Goal: Task Accomplishment & Management: Use online tool/utility

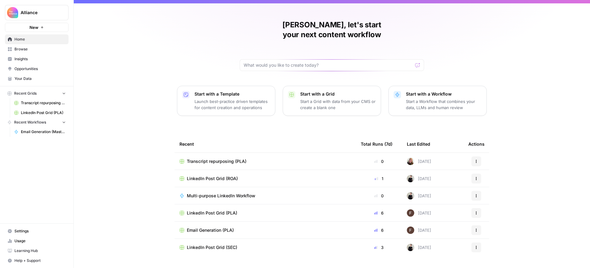
scroll to position [10, 0]
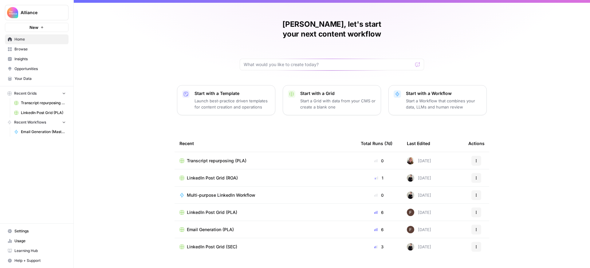
click at [317, 193] on td "Multi-purpose LinkedIn Workflow" at bounding box center [264, 194] width 181 height 17
click at [313, 209] on div "LinkedIn Post Grid (PLA)" at bounding box center [264, 212] width 171 height 6
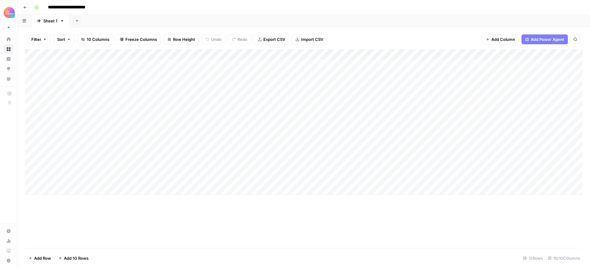
click at [526, 84] on div "Add Column" at bounding box center [303, 122] width 557 height 146
click at [525, 85] on div "Add Column" at bounding box center [303, 122] width 557 height 146
drag, startPoint x: 509, startPoint y: 89, endPoint x: 466, endPoint y: 84, distance: 42.7
click at [466, 84] on textarea "**********" at bounding box center [525, 88] width 123 height 15
click at [419, 223] on div "Add Column" at bounding box center [303, 148] width 557 height 199
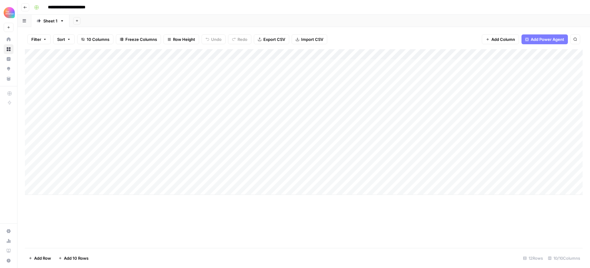
click at [25, 8] on icon "button" at bounding box center [25, 8] width 4 height 4
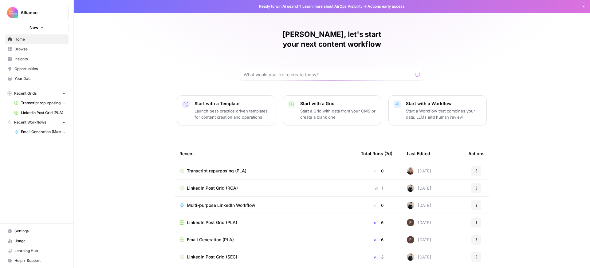
click at [29, 49] on span "Browse" at bounding box center [39, 49] width 51 height 6
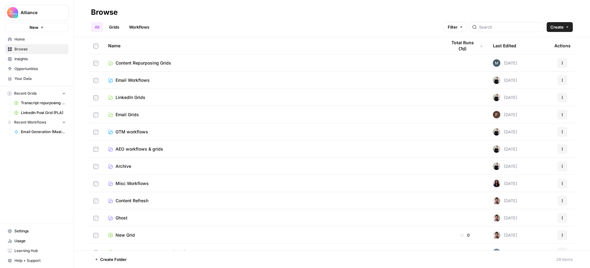
click at [149, 75] on td "Email Workflows" at bounding box center [272, 80] width 338 height 17
click at [140, 79] on span "Email Workflows" at bounding box center [132, 80] width 34 height 6
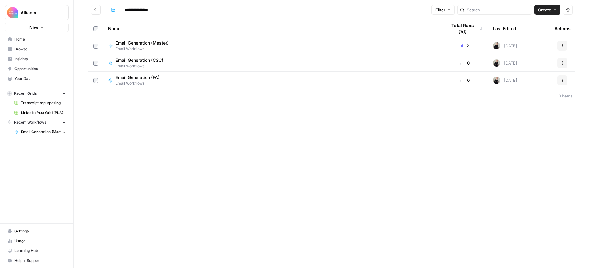
click at [202, 47] on div "Email Generation (Master) Email Workflows" at bounding box center [272, 46] width 329 height 12
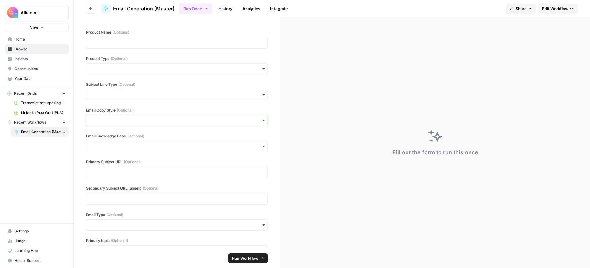
click at [185, 119] on input "Email Copy Style (Optional)" at bounding box center [177, 120] width 174 height 6
click at [243, 149] on div "Educational / Informational" at bounding box center [176, 149] width 181 height 12
click at [231, 119] on input "Email Copy Style (Optional)" at bounding box center [177, 120] width 174 height 6
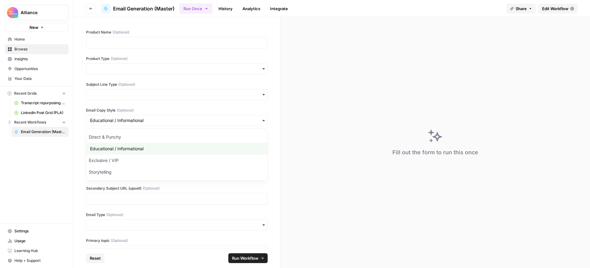
click at [271, 126] on div "Product Name (Optional) Product Type (Optional) Subject Line Type (Optional) Em…" at bounding box center [177, 132] width 206 height 231
click at [231, 147] on input "Email Knowledge Base (Optional)" at bounding box center [177, 146] width 174 height 6
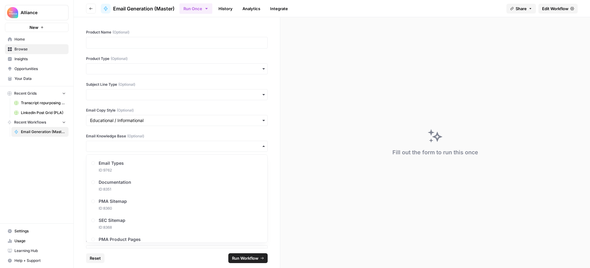
click at [79, 159] on div "Product Name (Optional) Product Type (Optional) Subject Line Type (Optional) Em…" at bounding box center [177, 132] width 206 height 231
click at [87, 6] on button "Go back" at bounding box center [91, 9] width 10 height 10
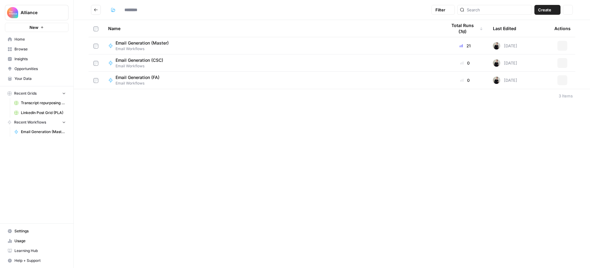
type input "**********"
click at [224, 51] on div "Email Generation (Master) Email Workflows" at bounding box center [272, 46] width 329 height 12
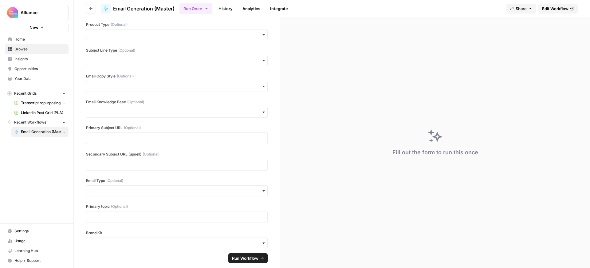
scroll to position [100, 0]
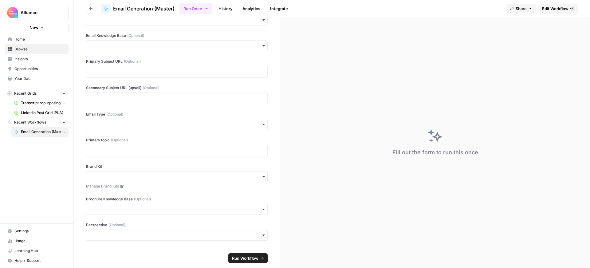
click at [228, 11] on link "History" at bounding box center [225, 9] width 21 height 10
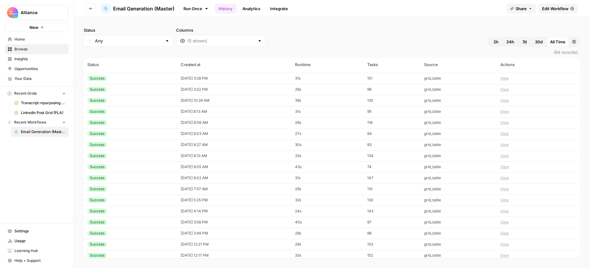
scroll to position [521, 0]
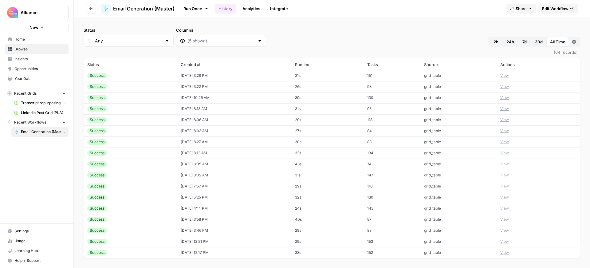
click at [89, 9] on icon "button" at bounding box center [91, 9] width 4 height 4
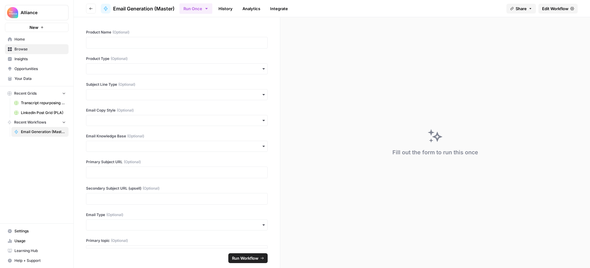
click at [92, 11] on button "Go back" at bounding box center [91, 9] width 10 height 10
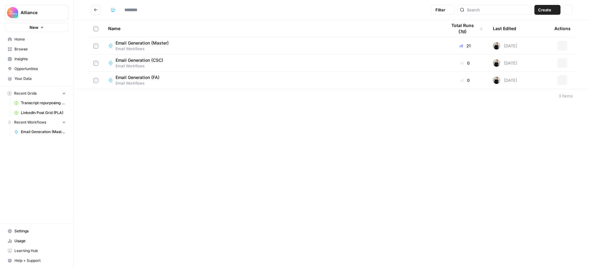
type input "**********"
click at [24, 47] on span "Browse" at bounding box center [39, 49] width 51 height 6
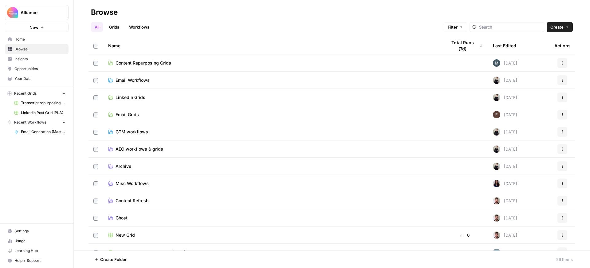
click at [177, 112] on link "Email Grids" at bounding box center [272, 114] width 329 height 6
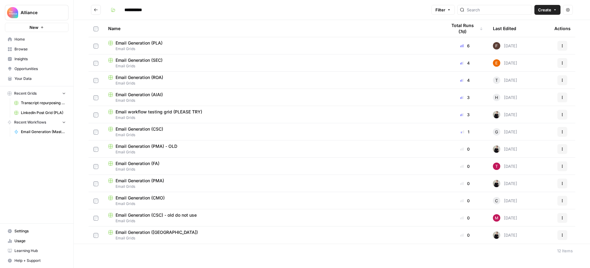
click at [181, 44] on div "Email Generation (PLA)" at bounding box center [272, 43] width 329 height 6
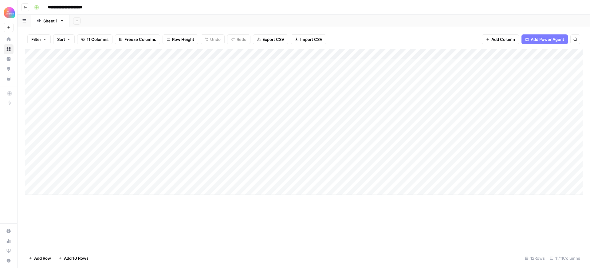
click at [167, 179] on div "Add Column" at bounding box center [303, 122] width 557 height 146
click at [160, 219] on div "Add Column" at bounding box center [303, 148] width 557 height 199
click at [156, 178] on div "Add Column" at bounding box center [303, 122] width 557 height 146
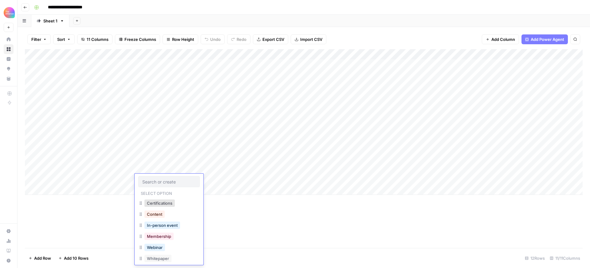
click at [156, 178] on div at bounding box center [168, 181] width 61 height 11
click at [162, 211] on button "Content" at bounding box center [154, 209] width 20 height 7
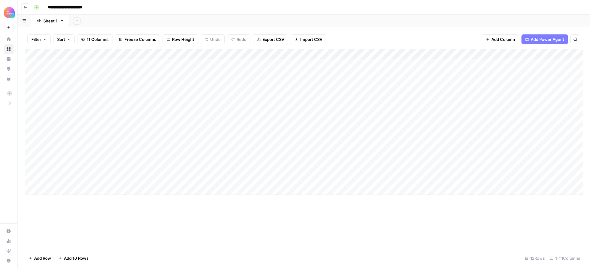
click at [111, 179] on div "Add Column" at bounding box center [303, 122] width 557 height 146
type textarea "*"
drag, startPoint x: 191, startPoint y: 224, endPoint x: 198, endPoint y: 216, distance: 10.5
click at [191, 224] on div "Add Column" at bounding box center [303, 148] width 557 height 199
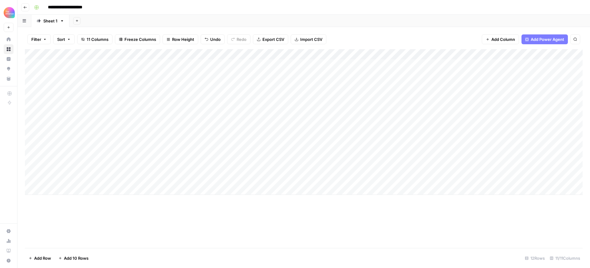
click at [220, 182] on div "Add Column" at bounding box center [303, 122] width 557 height 146
click at [221, 180] on div "Add Column" at bounding box center [303, 122] width 557 height 146
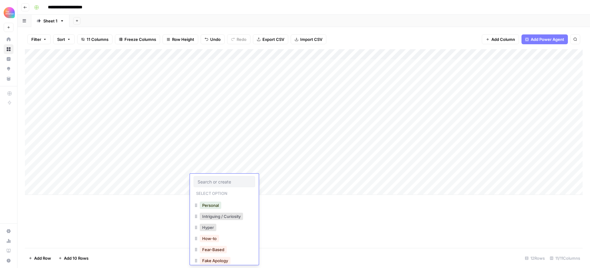
scroll to position [57, 0]
click at [231, 225] on button "Intriguing / Curiosity" at bounding box center [221, 222] width 43 height 7
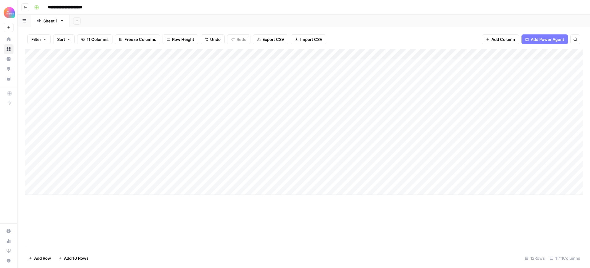
click at [274, 180] on div "Add Column" at bounding box center [303, 122] width 557 height 146
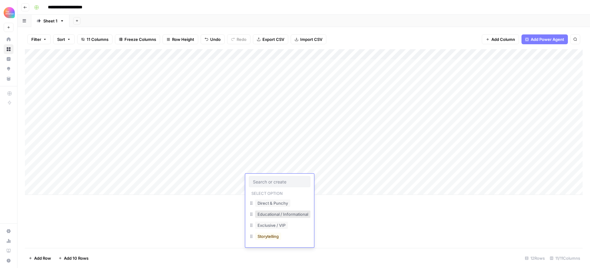
click at [283, 215] on button "Educational / Informational" at bounding box center [283, 213] width 56 height 7
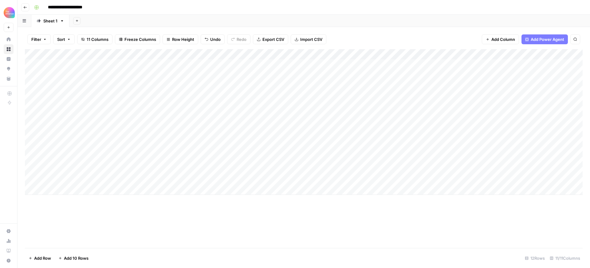
click at [332, 177] on div "Add Column" at bounding box center [303, 122] width 557 height 146
click at [491, 177] on div "Add Column" at bounding box center [303, 122] width 557 height 146
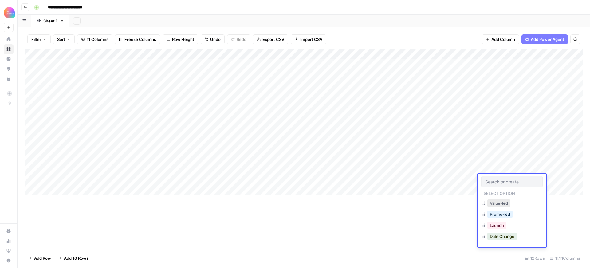
click at [495, 204] on button "Value-led" at bounding box center [498, 202] width 23 height 7
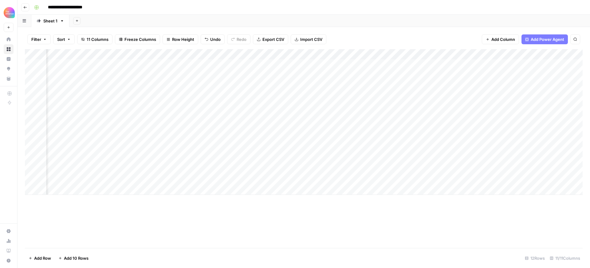
scroll to position [0, 118]
type textarea "**********"
click at [490, 219] on div "Add Column" at bounding box center [303, 148] width 557 height 199
click at [509, 181] on div "Add Column" at bounding box center [303, 122] width 557 height 146
click at [403, 179] on div "Add Column" at bounding box center [303, 122] width 557 height 146
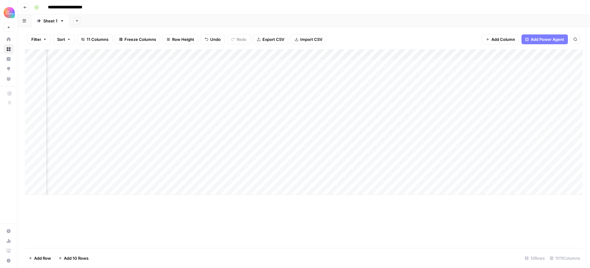
scroll to position [0, 228]
click at [508, 179] on div "Add Column" at bounding box center [303, 122] width 557 height 146
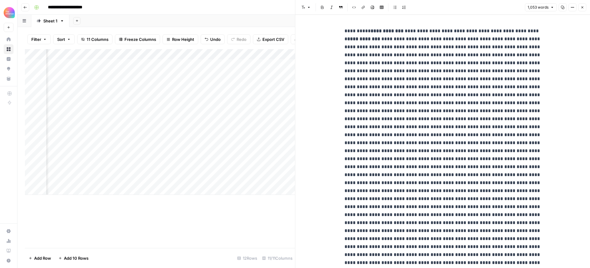
click at [209, 228] on div "Add Column" at bounding box center [160, 148] width 270 height 199
click at [580, 9] on button "Close" at bounding box center [582, 7] width 8 height 8
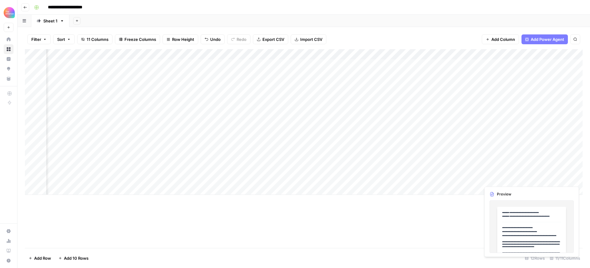
click at [562, 181] on div "Add Column" at bounding box center [303, 122] width 557 height 146
click at [557, 179] on div "Add Column" at bounding box center [303, 122] width 557 height 146
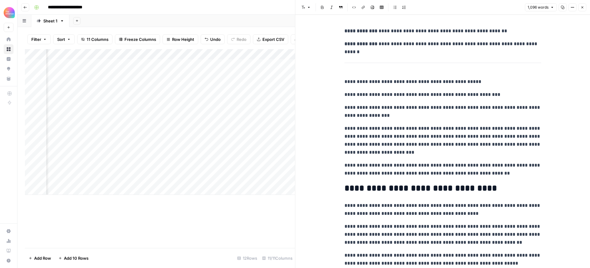
click at [446, 131] on p "**********" at bounding box center [442, 140] width 197 height 32
copy div "**********"
